Goal: Feedback & Contribution: Leave review/rating

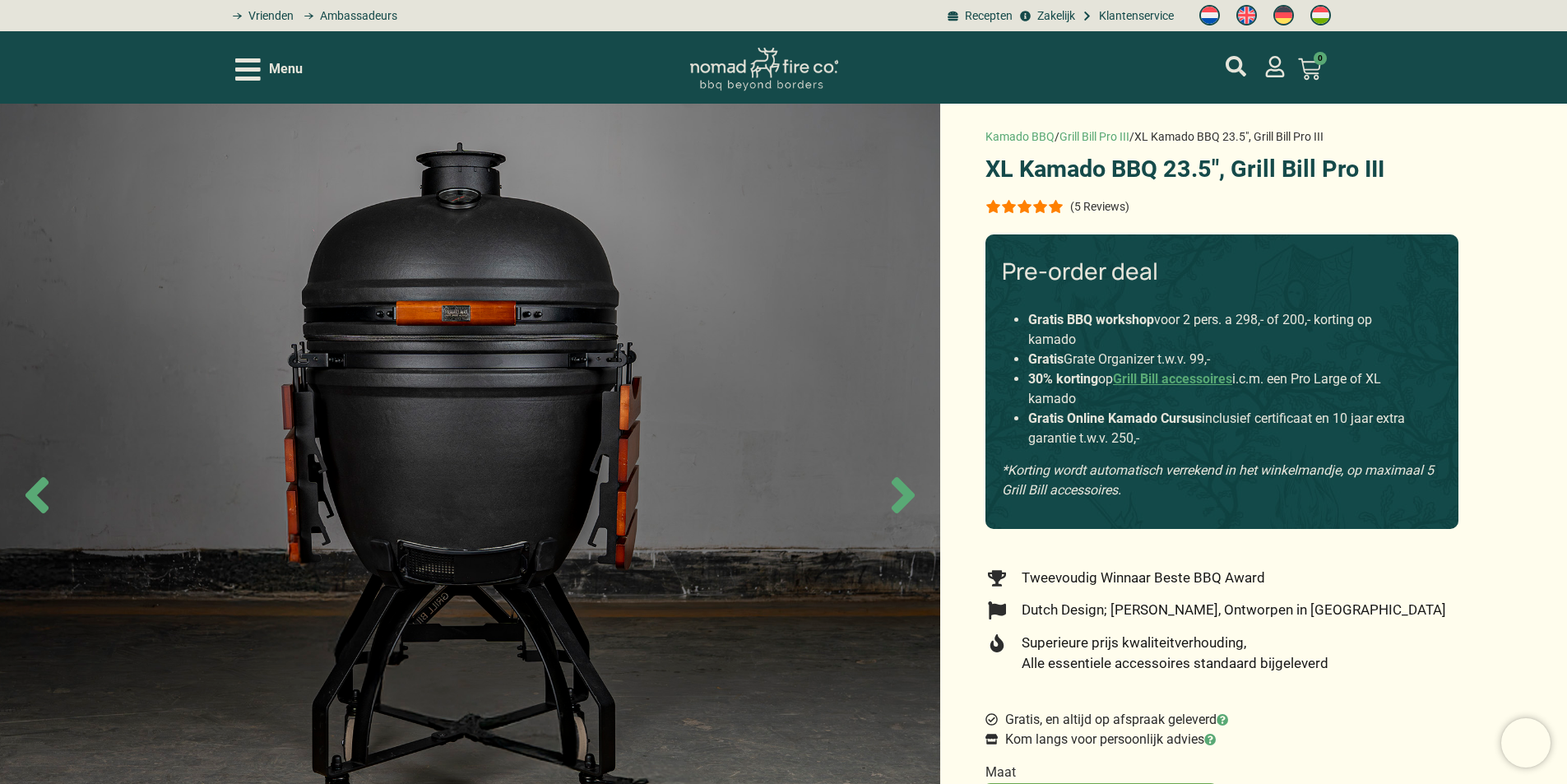
click at [1095, 207] on p "(5 Reviews)" at bounding box center [1100, 207] width 59 height 13
click at [1061, 212] on div at bounding box center [1025, 207] width 78 height 13
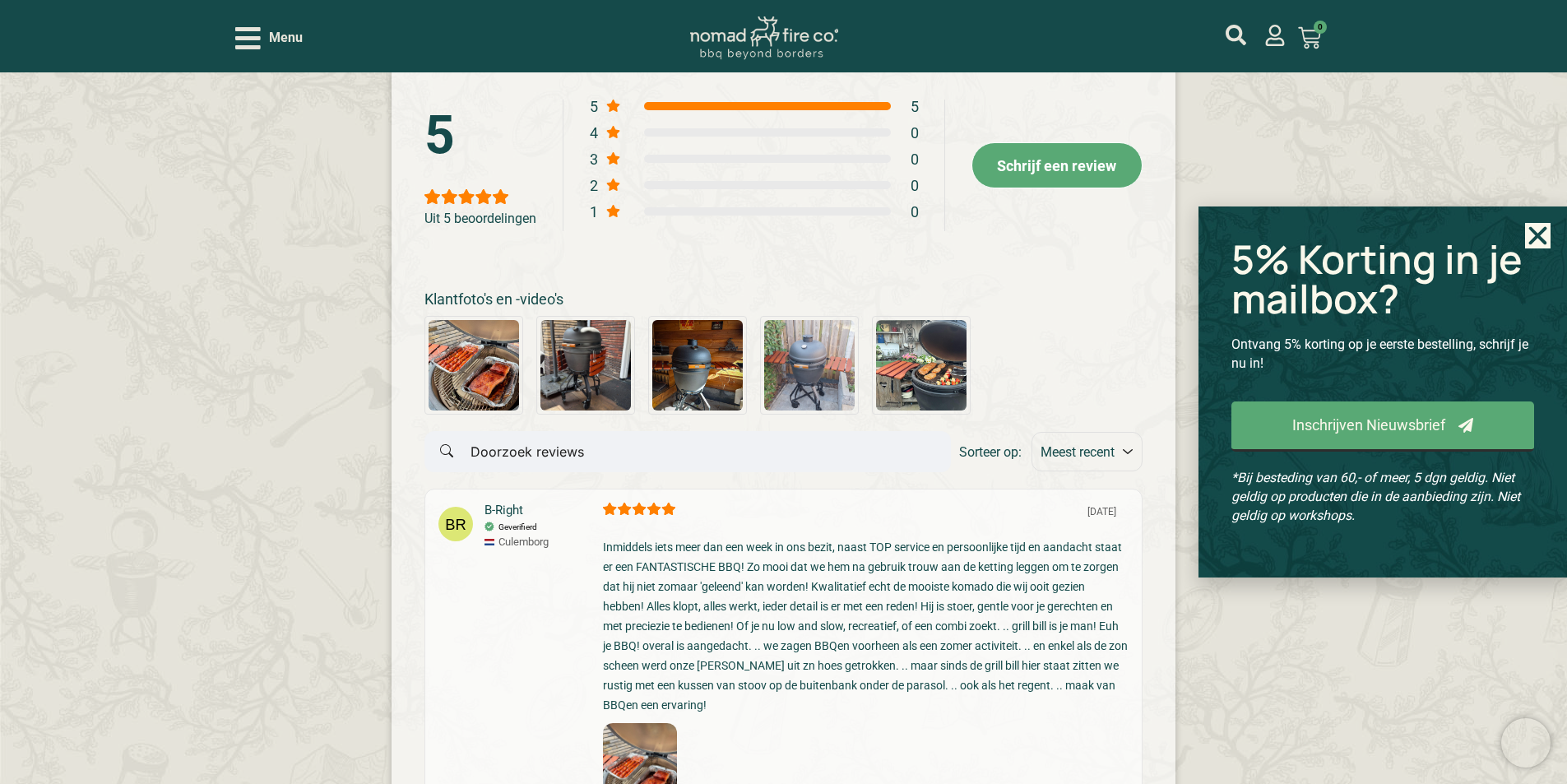
scroll to position [3249, 0]
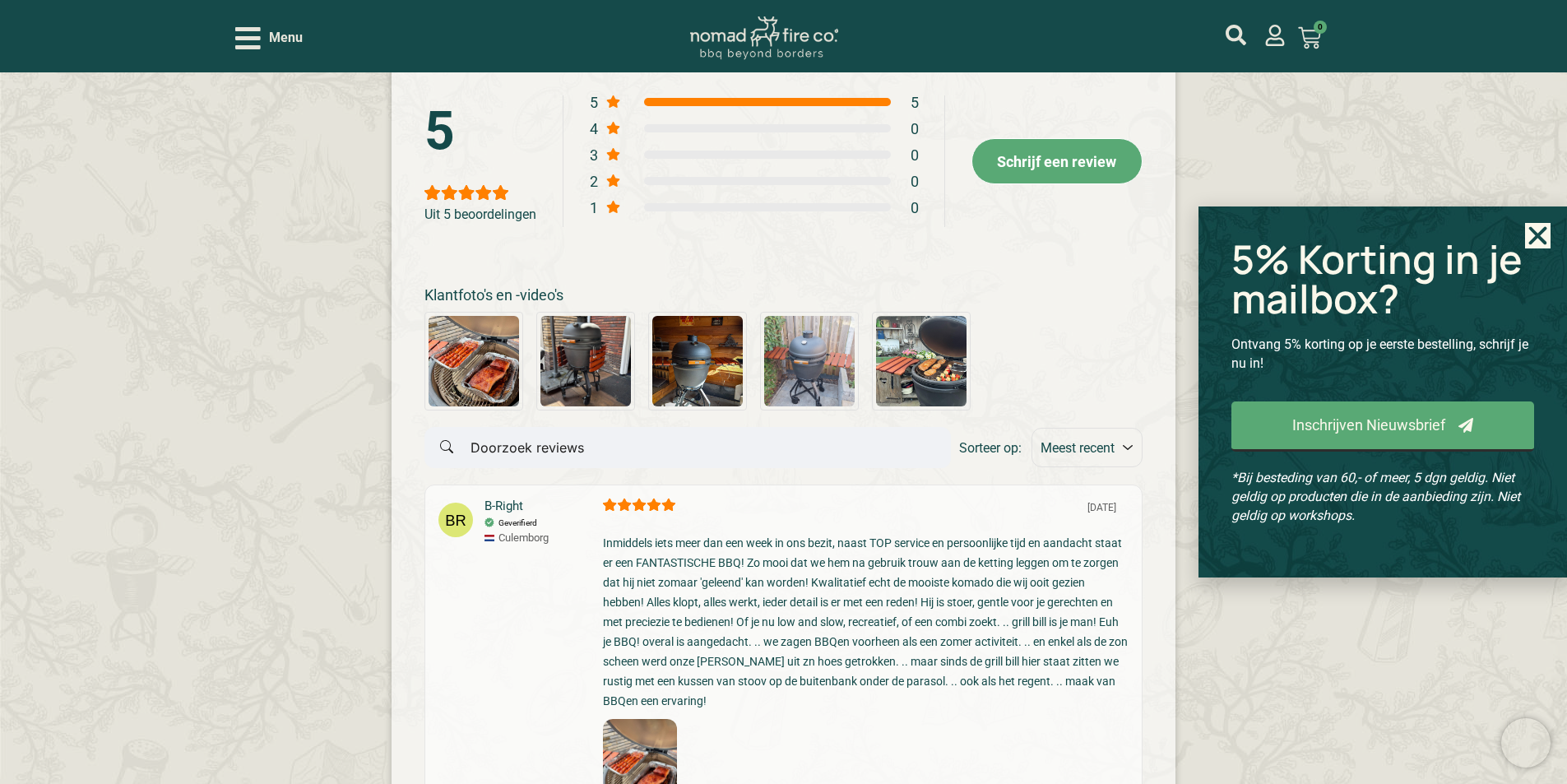
click at [1547, 246] on icon "Close" at bounding box center [1538, 235] width 25 height 25
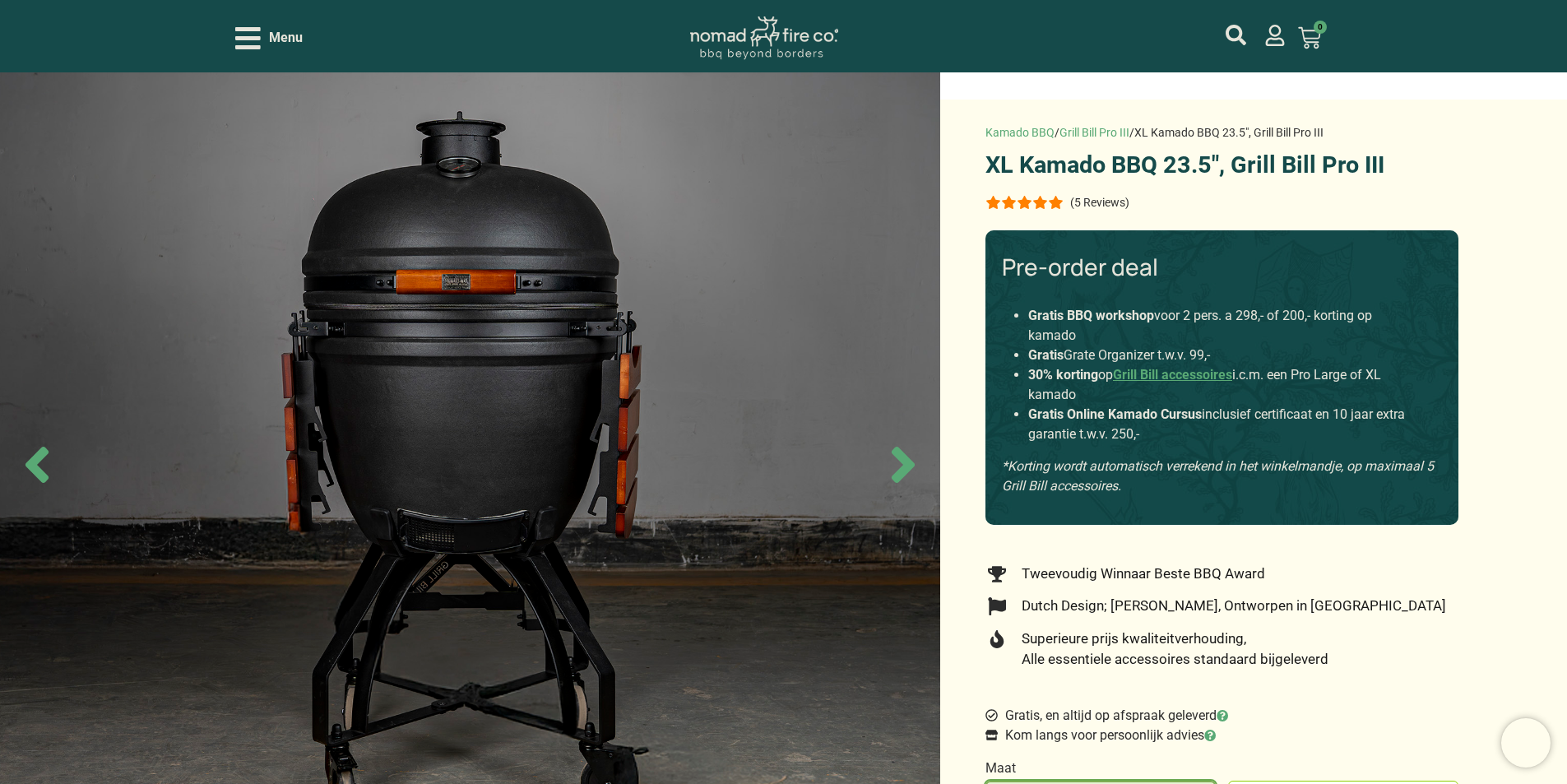
scroll to position [0, 0]
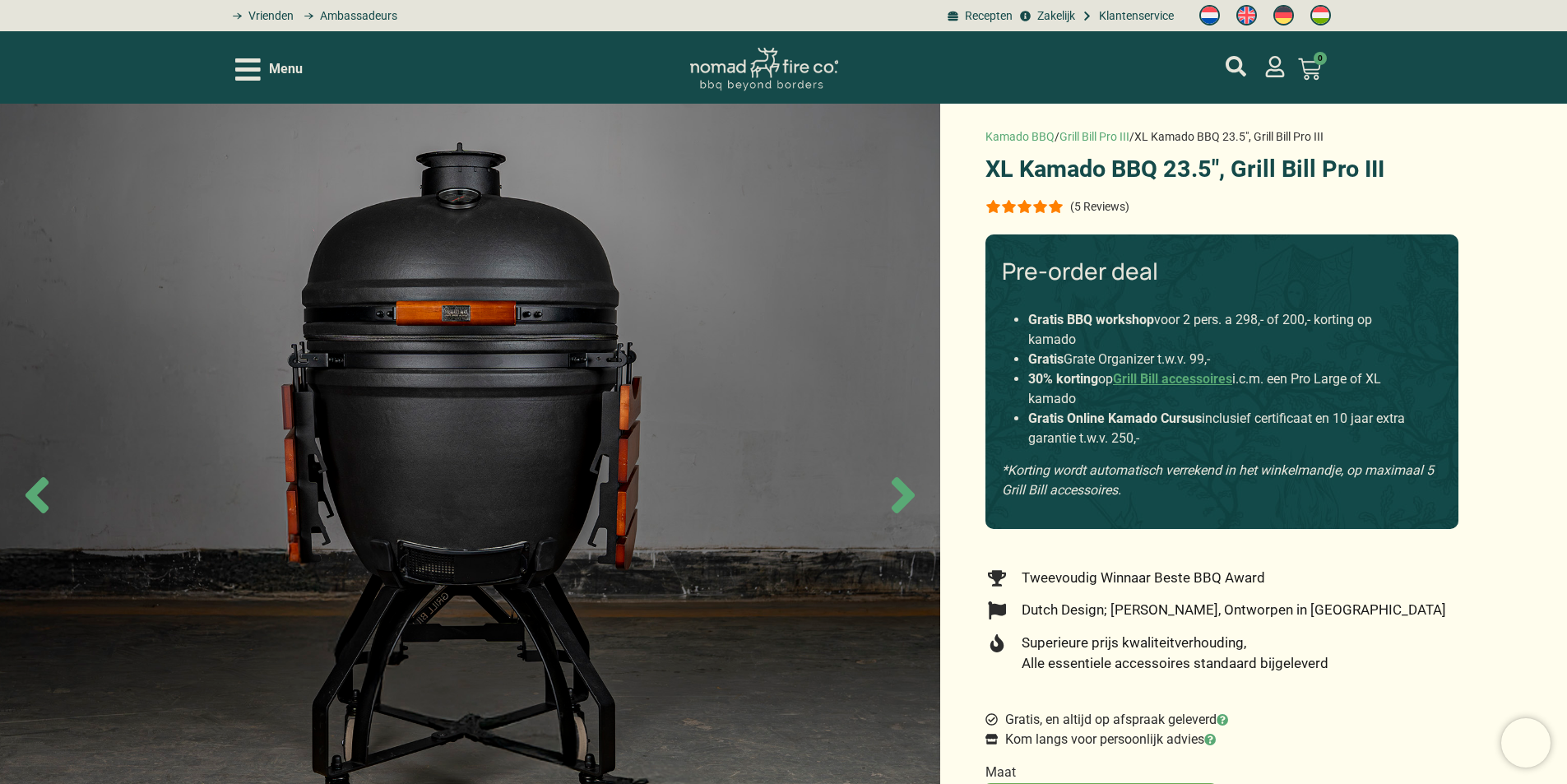
click at [1085, 203] on p "(5 Reviews)" at bounding box center [1100, 207] width 59 height 13
click at [1095, 209] on p "(5 Reviews)" at bounding box center [1100, 207] width 59 height 13
click at [1025, 215] on div "(5 Reviews)" at bounding box center [1057, 207] width 143 height 17
click at [1025, 209] on div at bounding box center [1025, 207] width 78 height 13
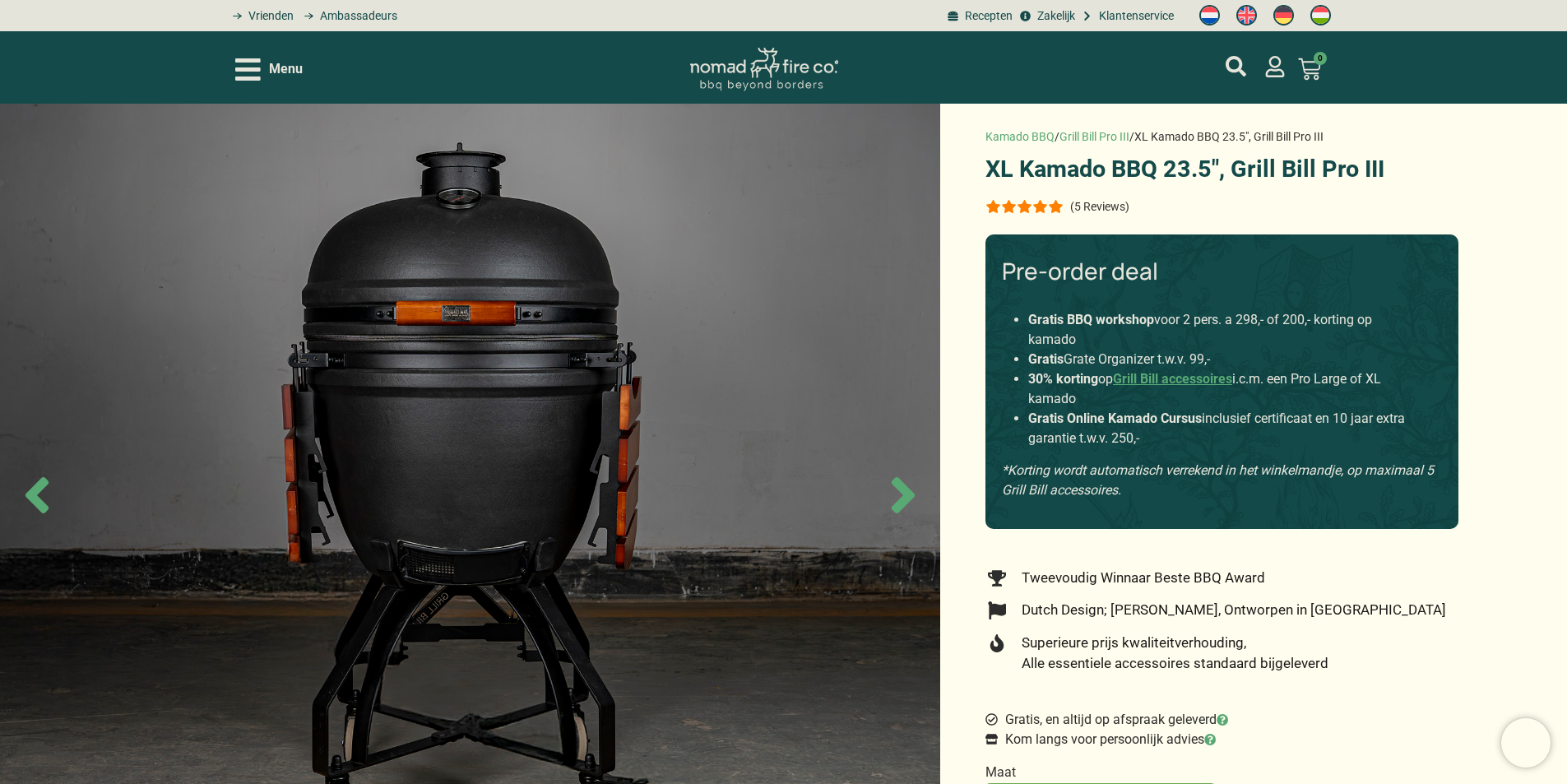
click at [1120, 208] on p "(5 Reviews)" at bounding box center [1100, 207] width 59 height 13
click at [1038, 205] on div at bounding box center [1025, 207] width 78 height 13
click at [1037, 210] on div at bounding box center [1025, 207] width 78 height 13
click at [1043, 201] on div at bounding box center [1025, 207] width 78 height 13
click at [1034, 207] on div at bounding box center [1025, 207] width 78 height 13
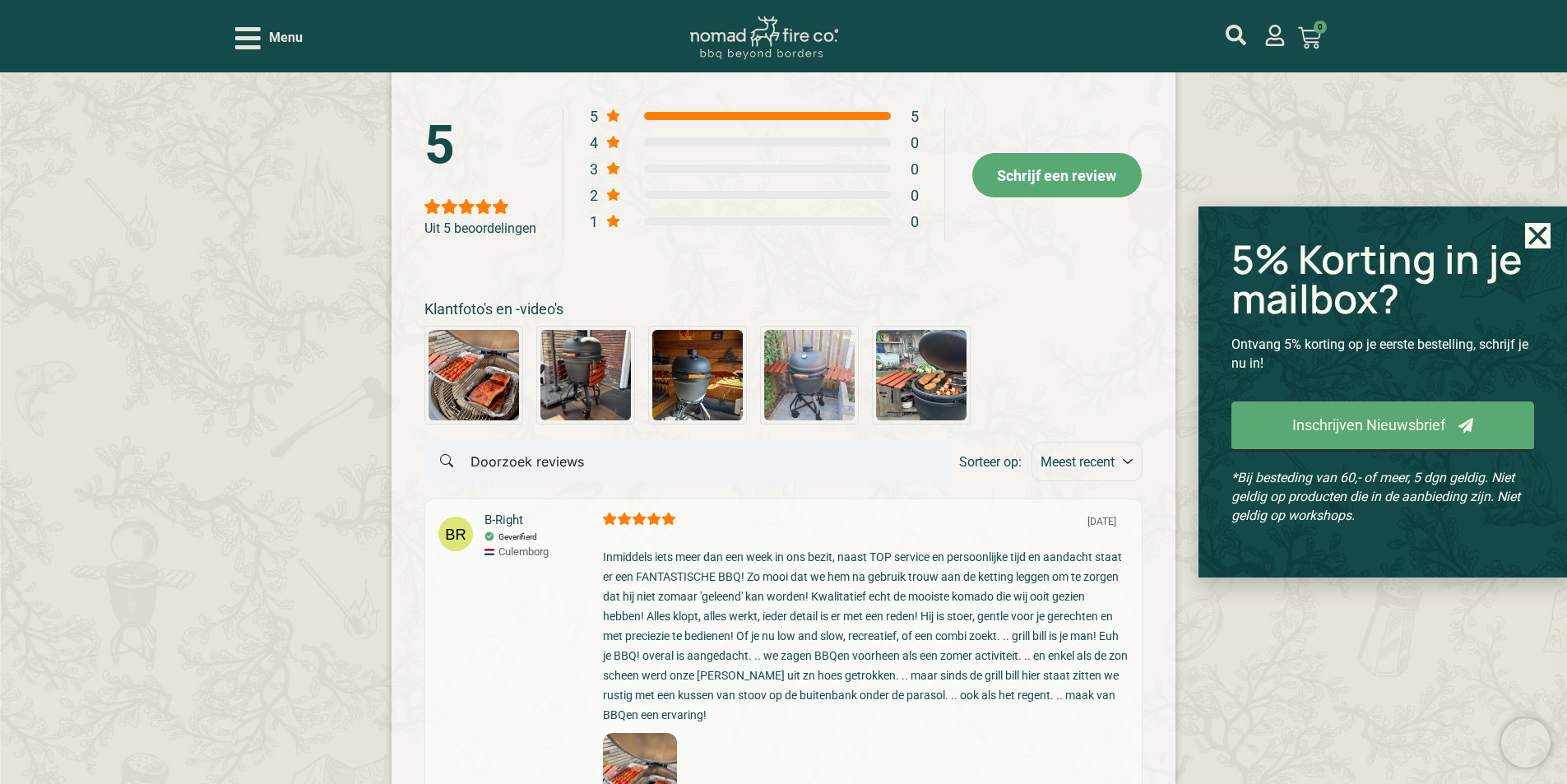
scroll to position [3249, 0]
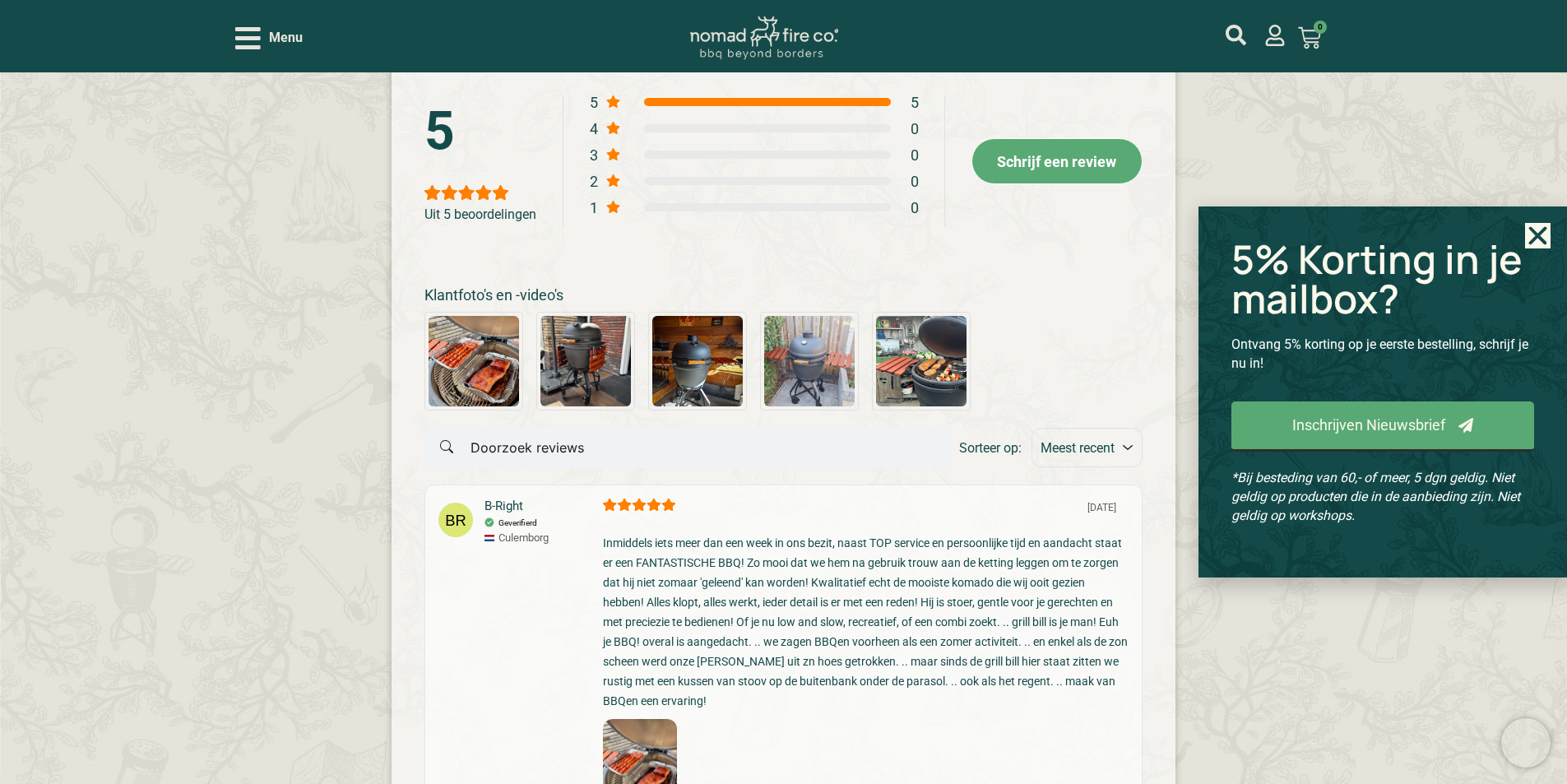
click at [1545, 236] on icon "Close" at bounding box center [1538, 235] width 25 height 25
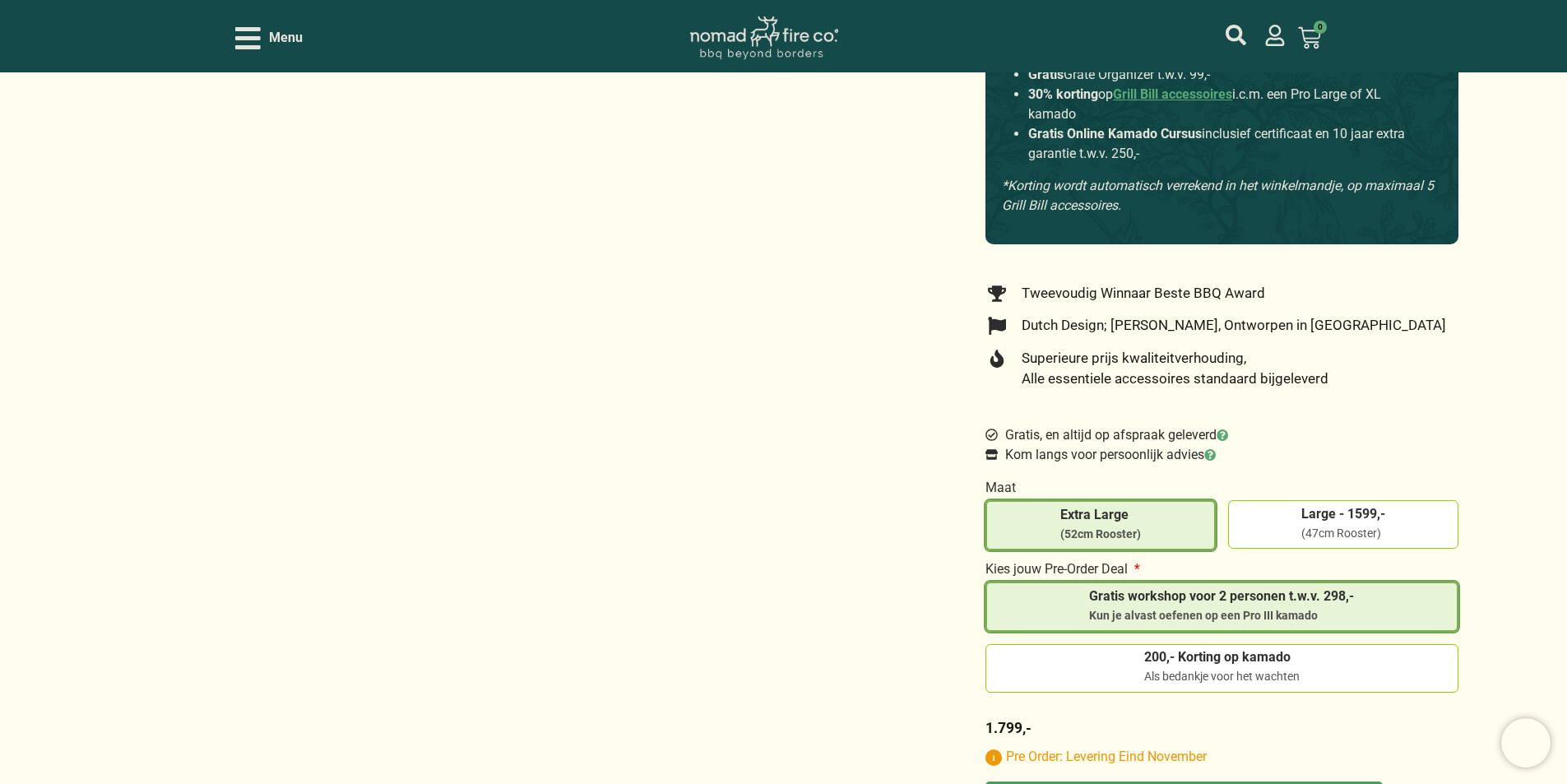
scroll to position [0, 0]
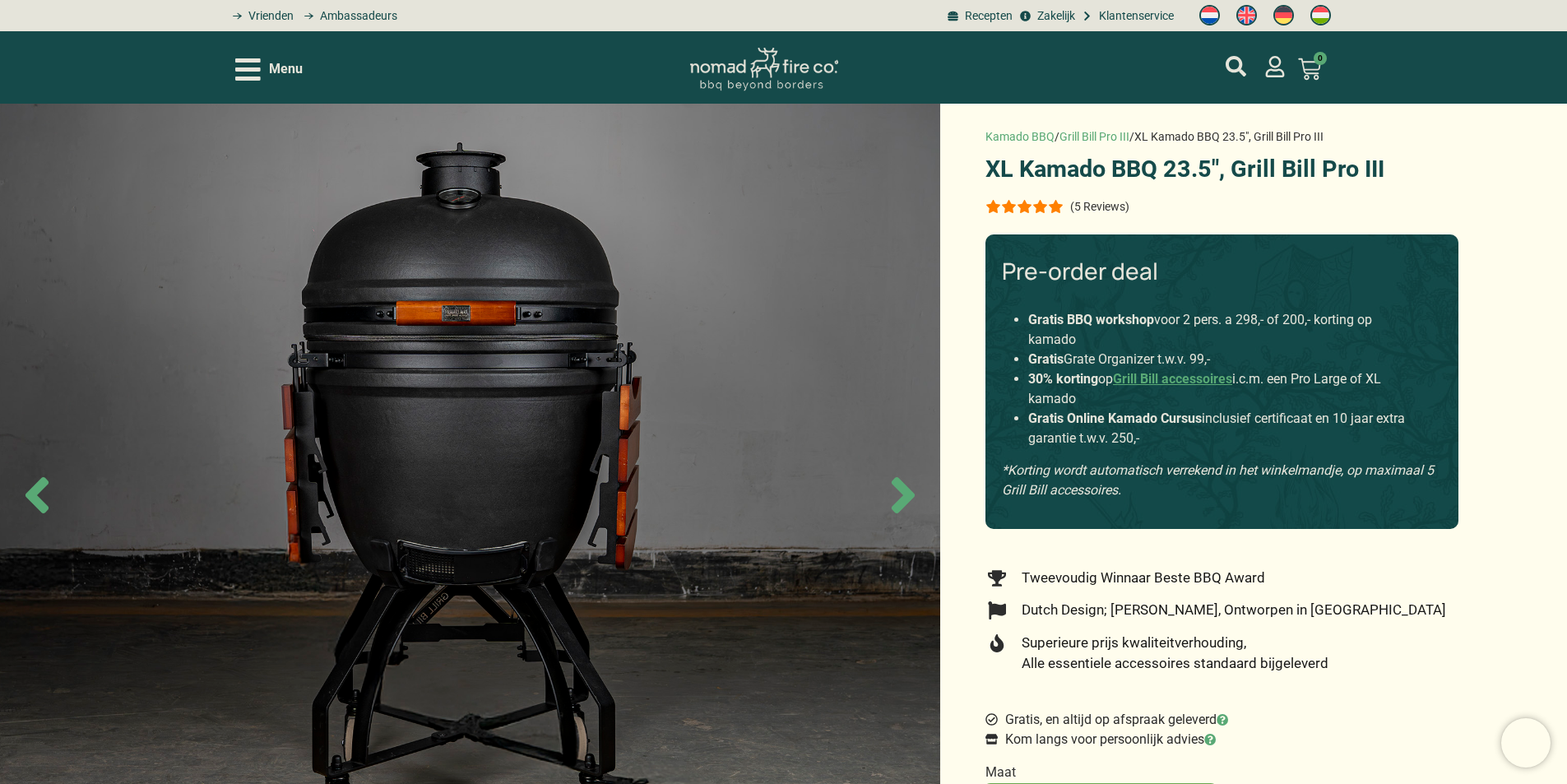
click at [996, 210] on div at bounding box center [1025, 207] width 78 height 13
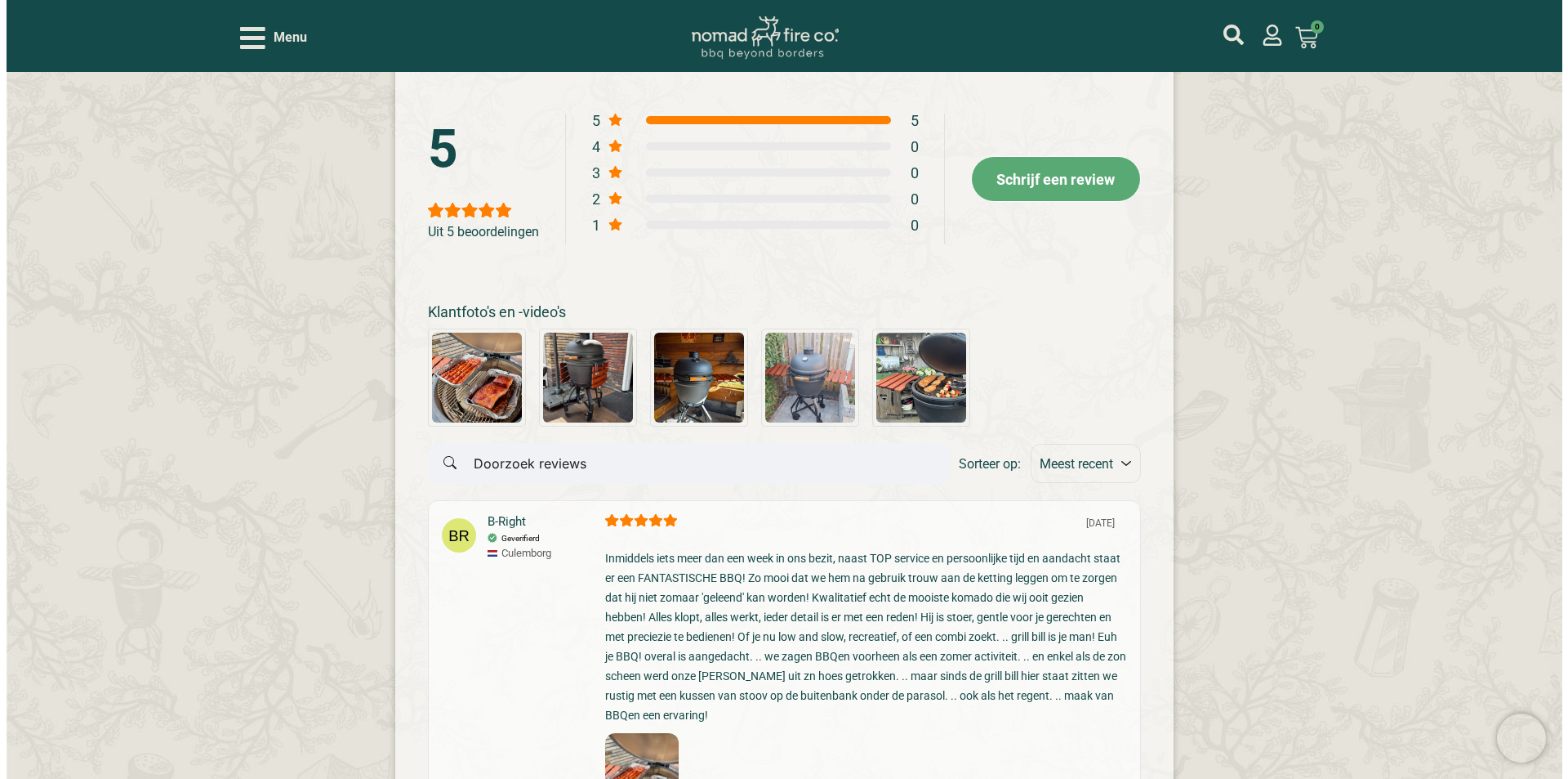
scroll to position [3228, 0]
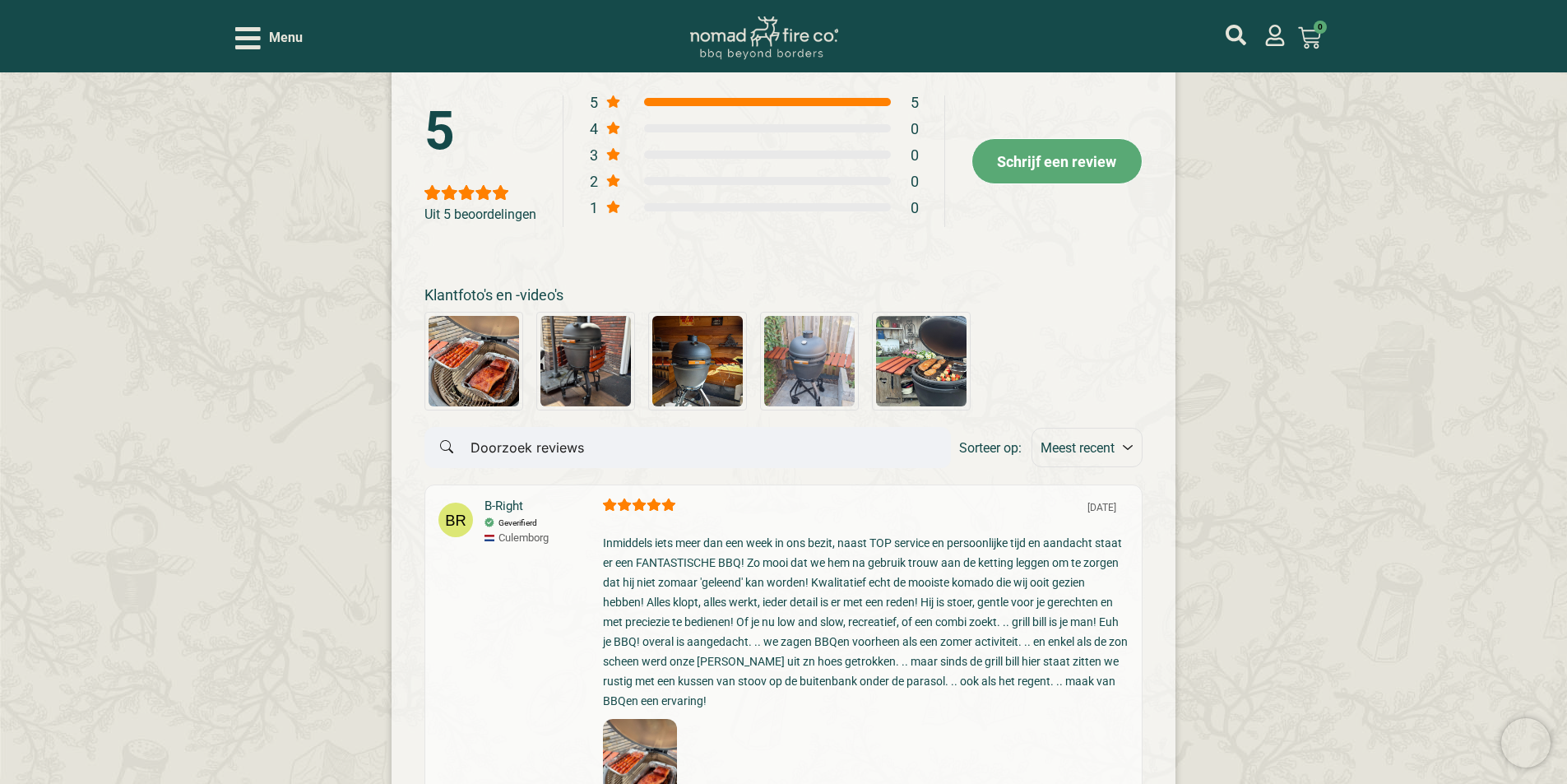
click at [1053, 181] on div "Schrijf een review" at bounding box center [1057, 161] width 171 height 46
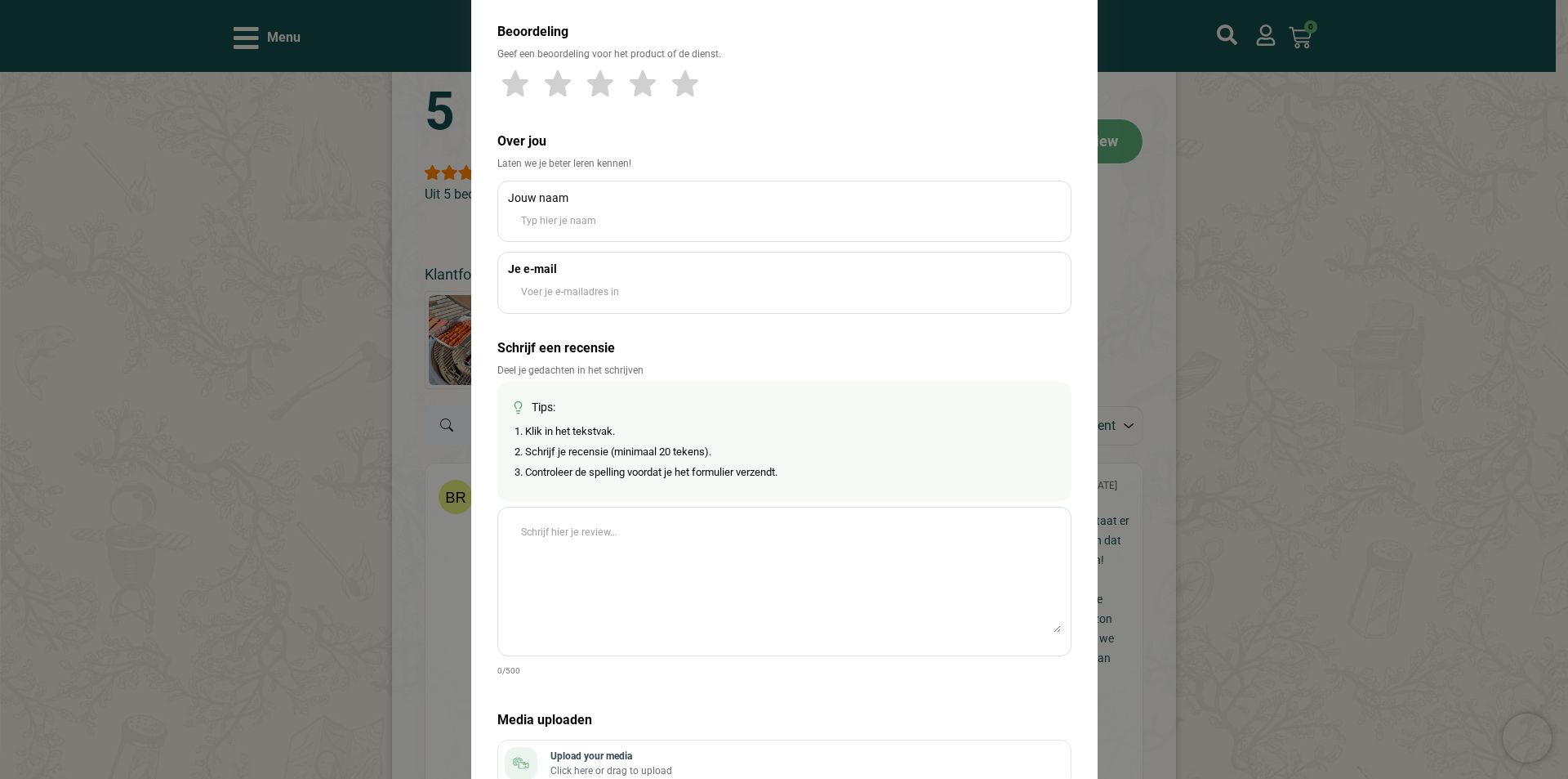
scroll to position [0, 0]
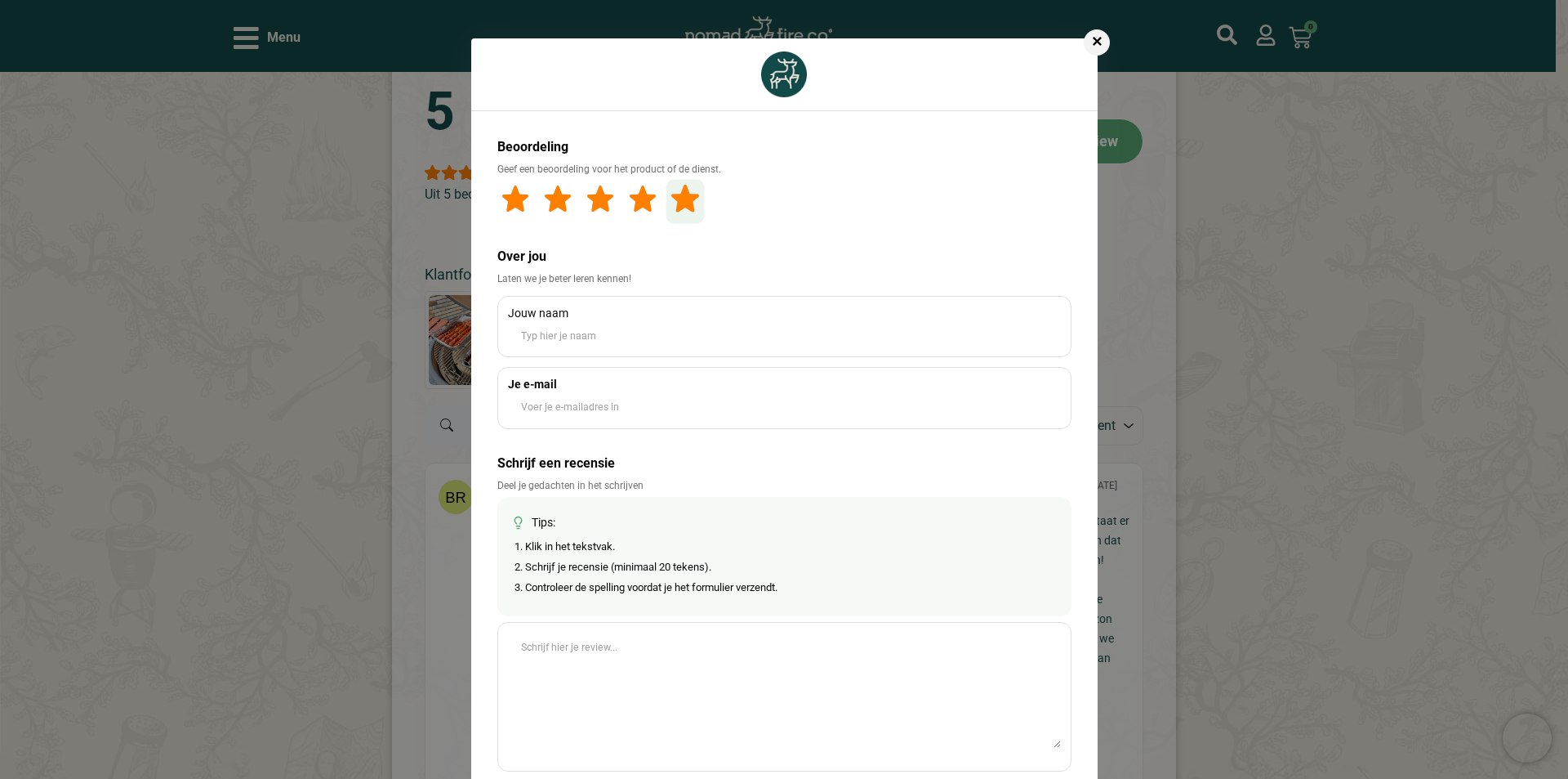
click at [668, 179] on link "5 star" at bounding box center [685, 201] width 39 height 44
click at [597, 322] on input "Name" at bounding box center [784, 335] width 553 height 28
click at [644, 45] on div at bounding box center [784, 75] width 626 height 73
click at [644, 62] on div at bounding box center [784, 75] width 626 height 73
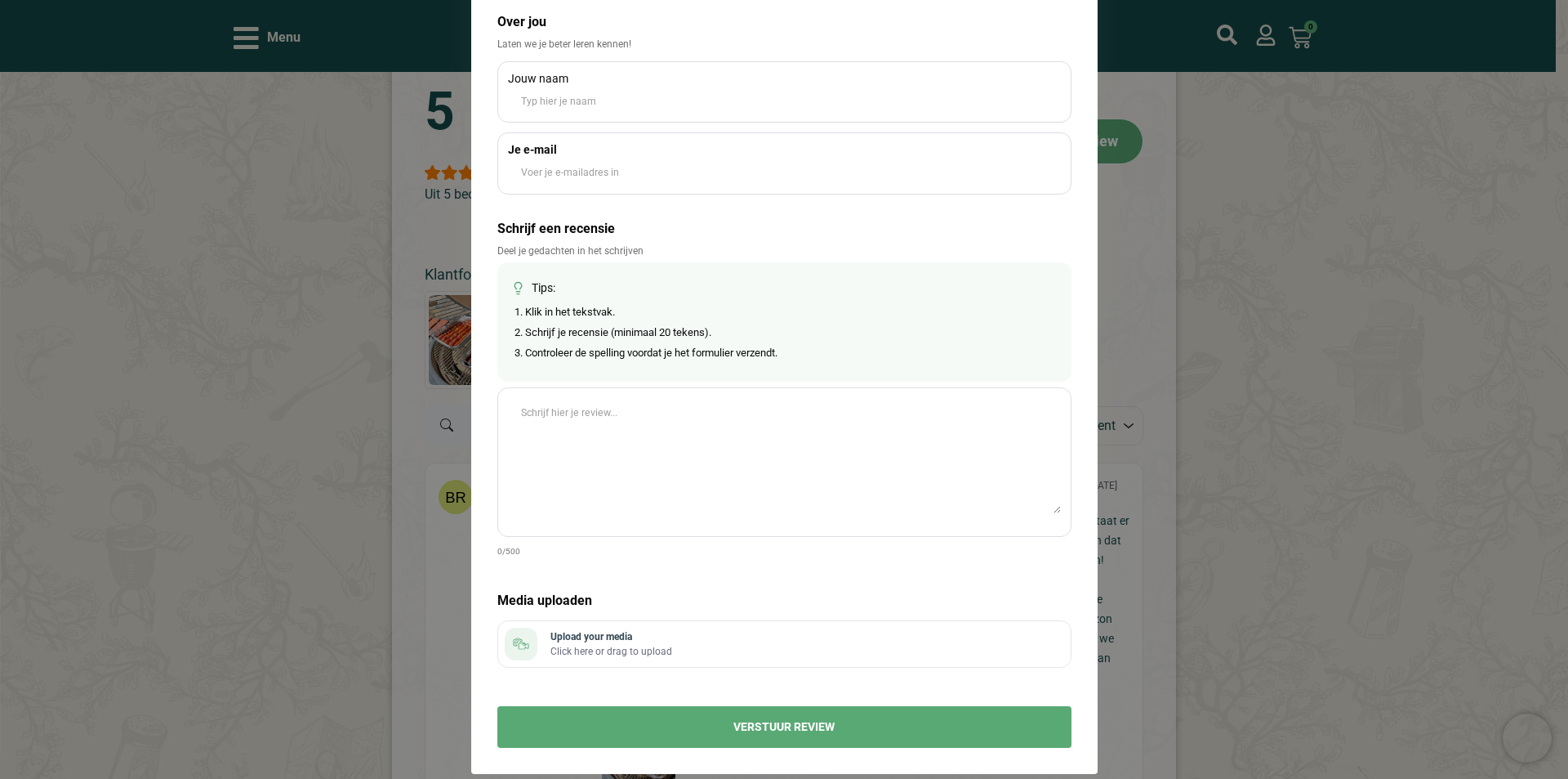
click at [566, 427] on textarea at bounding box center [784, 456] width 553 height 115
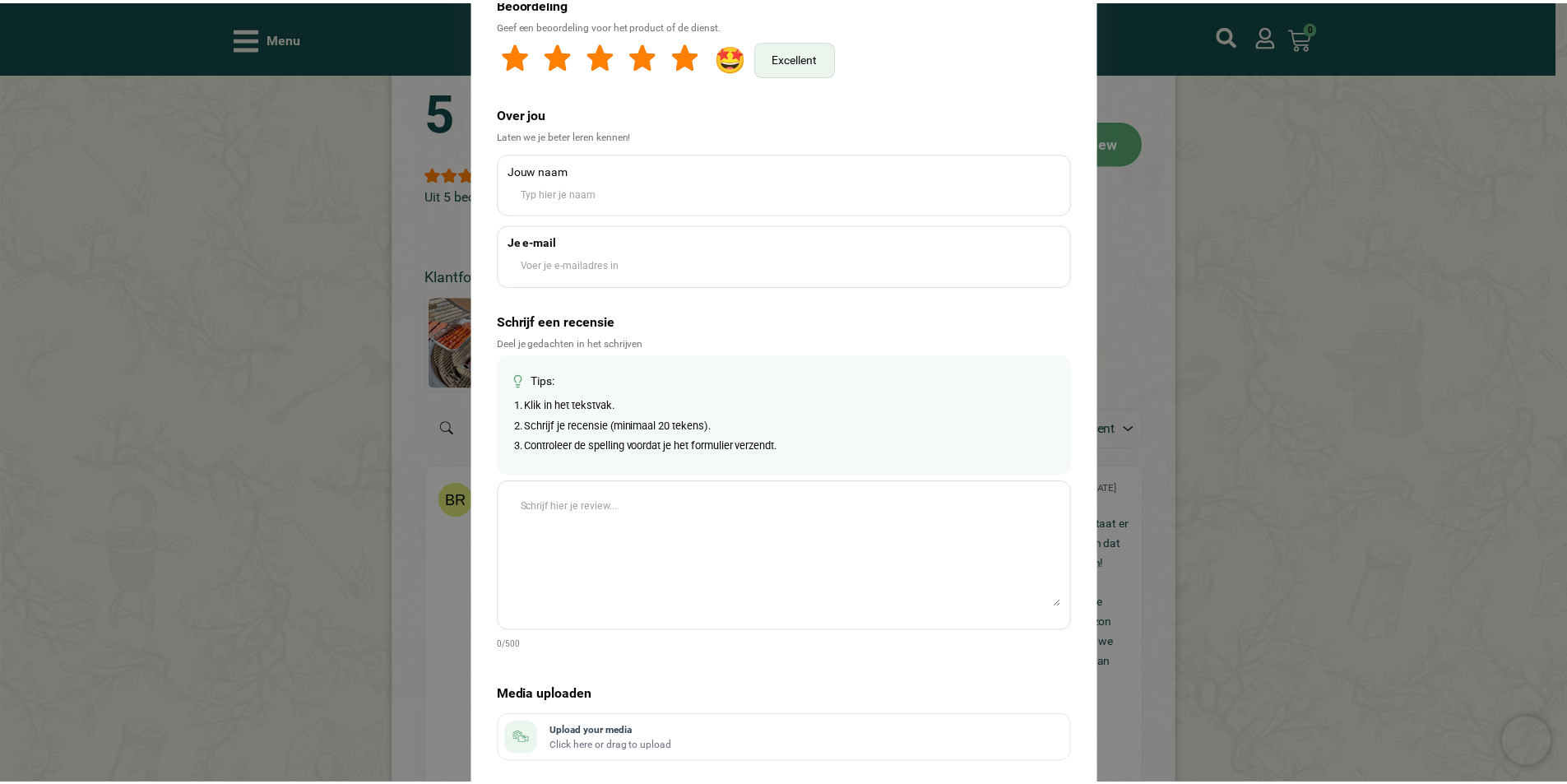
scroll to position [0, 0]
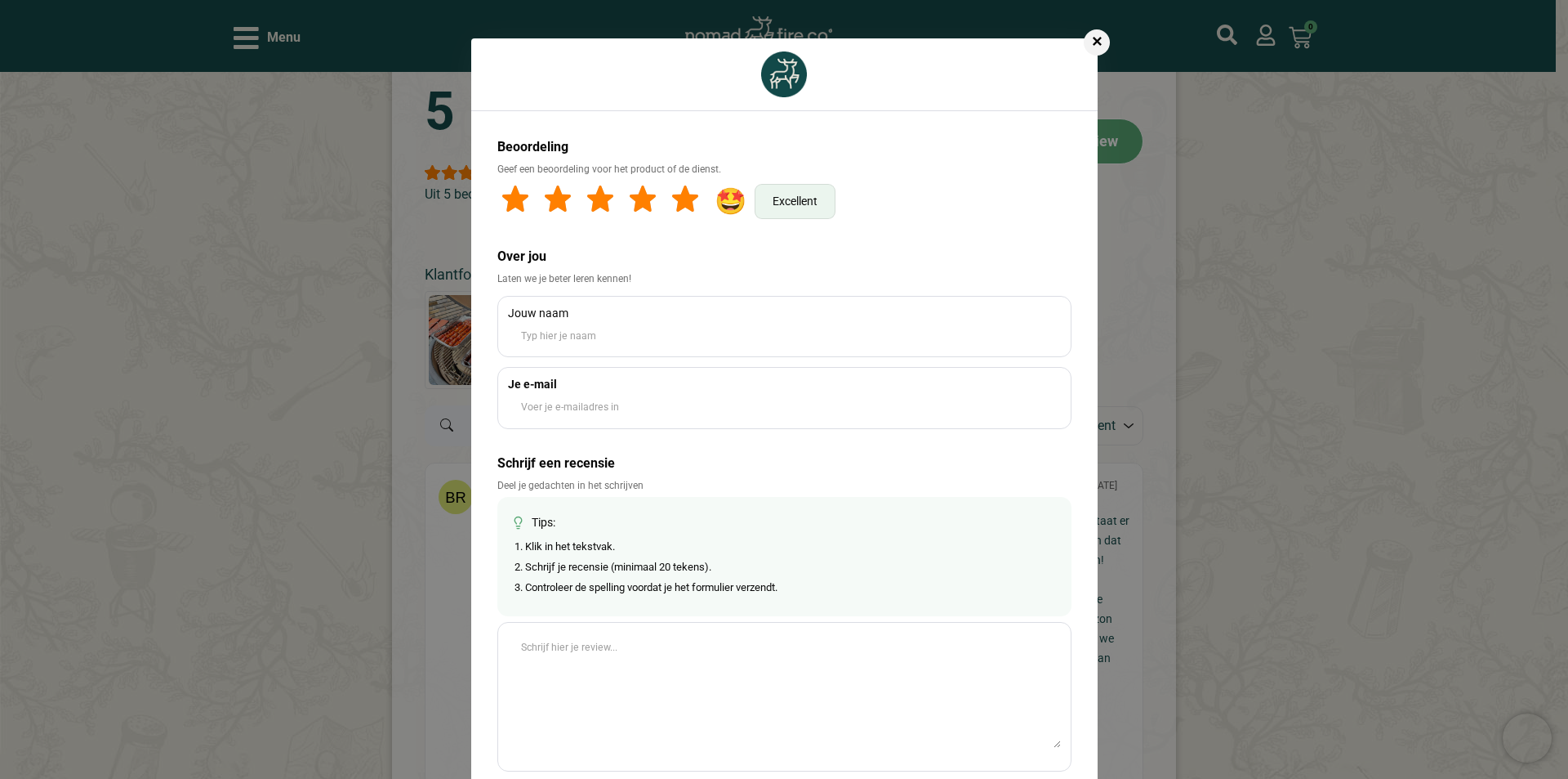
click at [1097, 47] on div "✕" at bounding box center [1097, 42] width 26 height 26
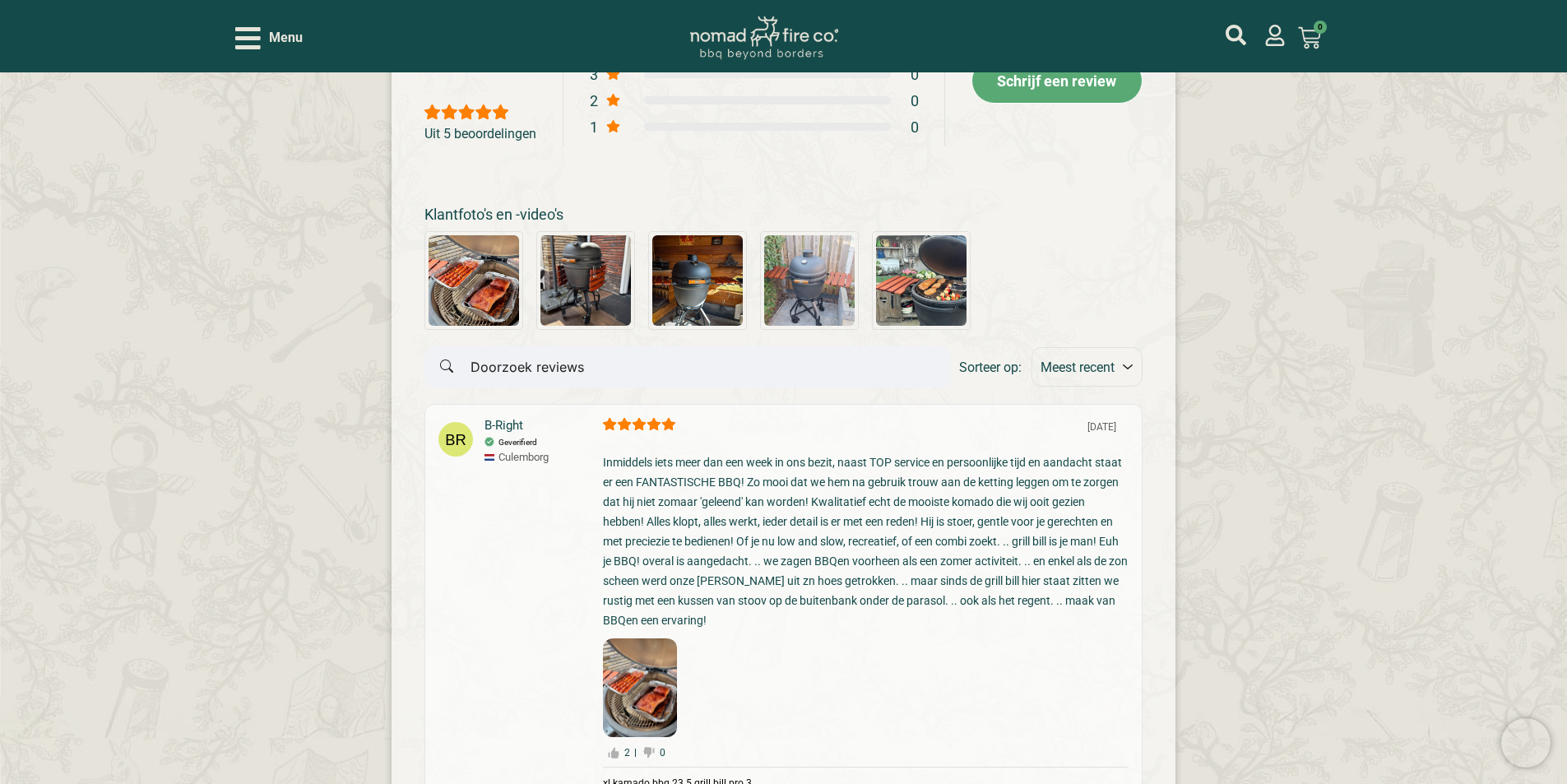
scroll to position [3332, 0]
